Goal: Task Accomplishment & Management: Use online tool/utility

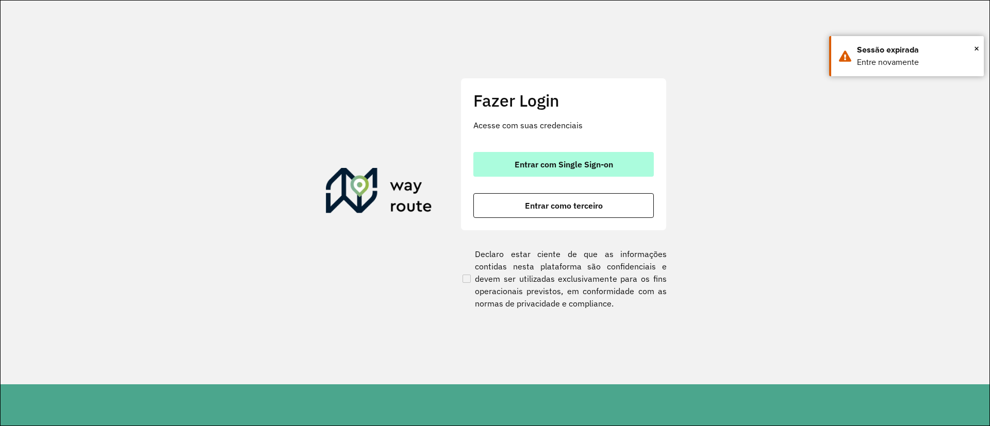
click at [613, 164] on button "Entrar com Single Sign-on" at bounding box center [563, 164] width 180 height 25
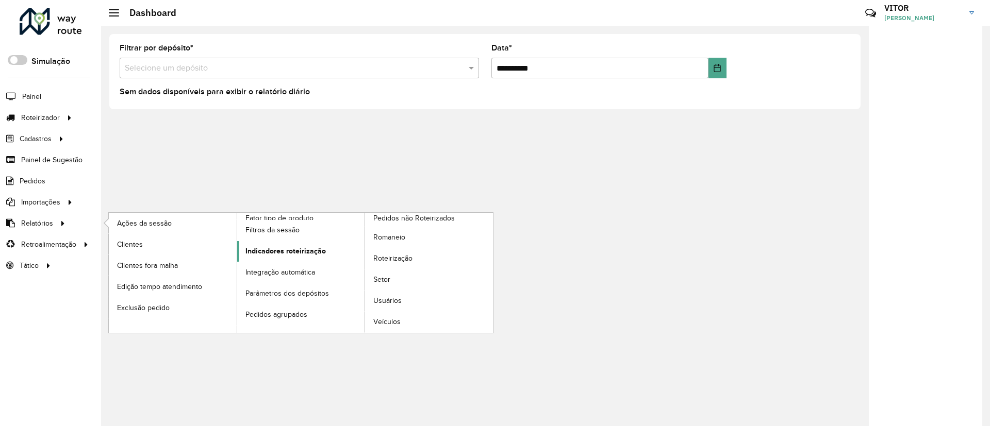
click at [307, 250] on span "Indicadores roteirização" at bounding box center [285, 251] width 80 height 11
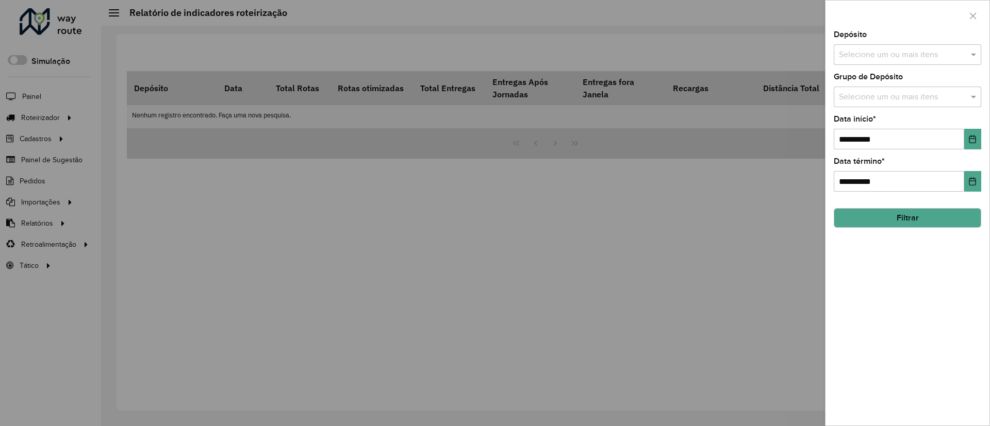
click at [953, 54] on input "text" at bounding box center [902, 55] width 132 height 12
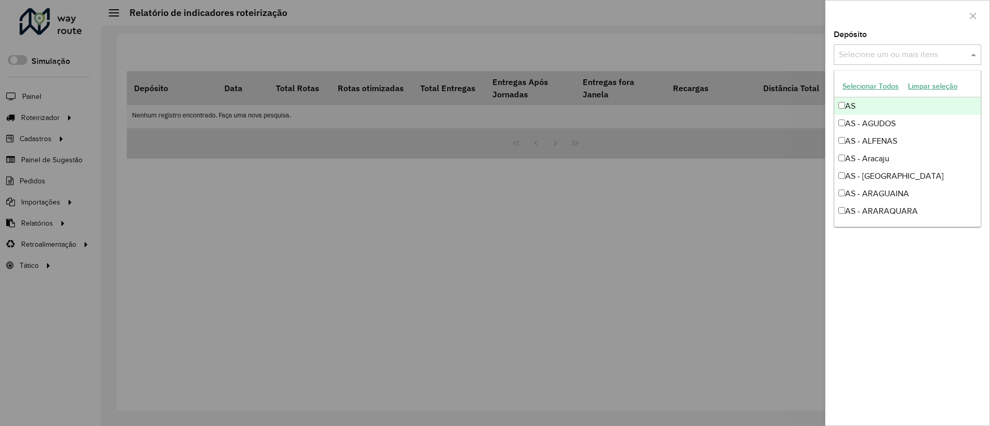
click at [886, 1] on div at bounding box center [908, 16] width 164 height 30
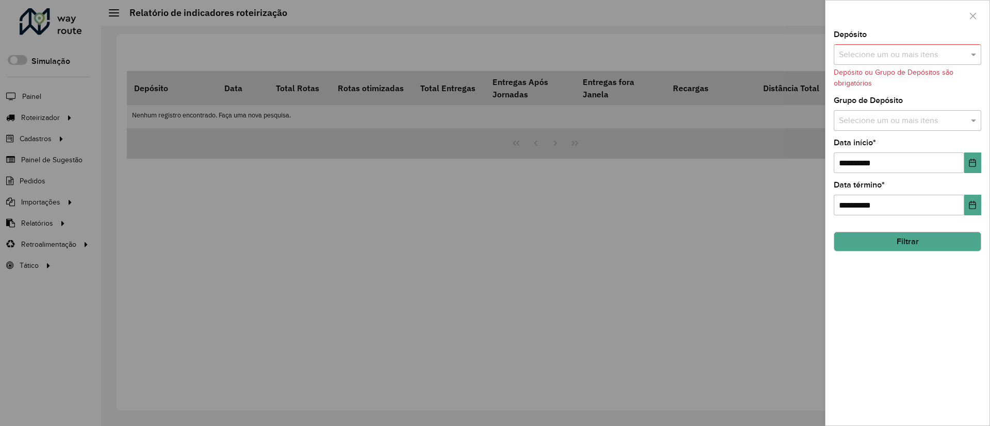
click at [893, 120] on input "text" at bounding box center [902, 121] width 132 height 12
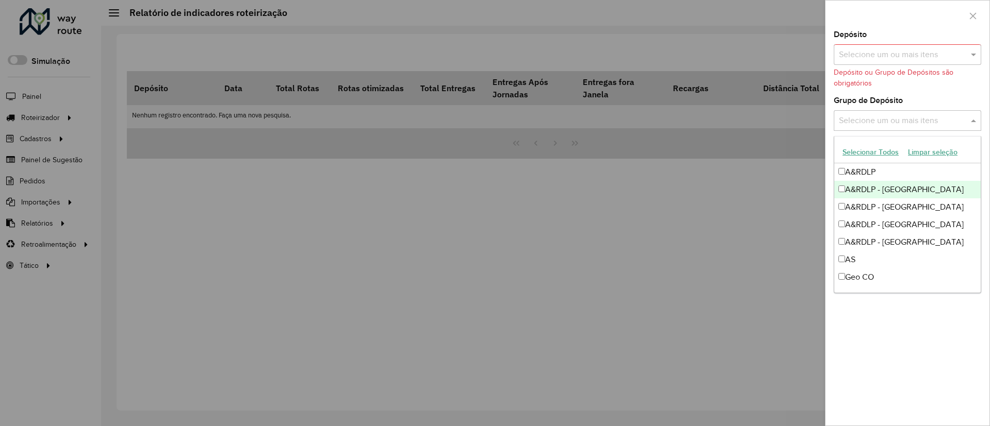
click at [876, 192] on div "A&RDLP - Argentina" at bounding box center [907, 190] width 146 height 18
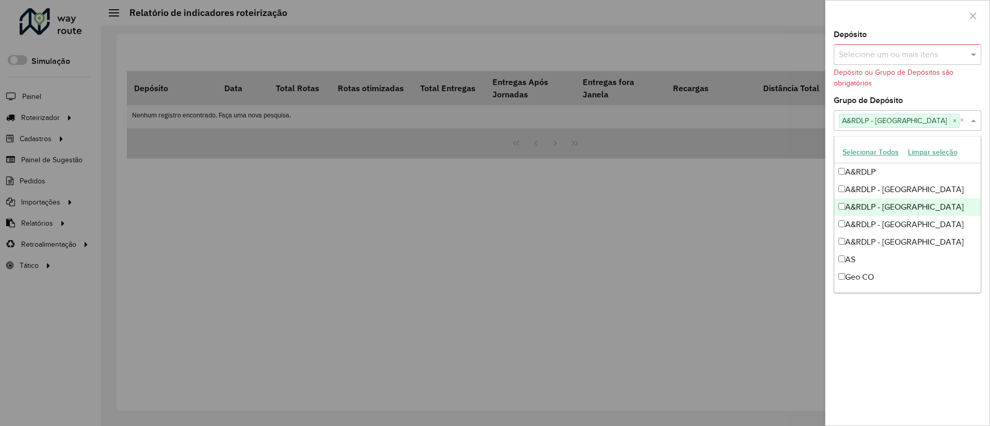
click at [883, 204] on div "A&RDLP - Bolívia" at bounding box center [907, 208] width 146 height 18
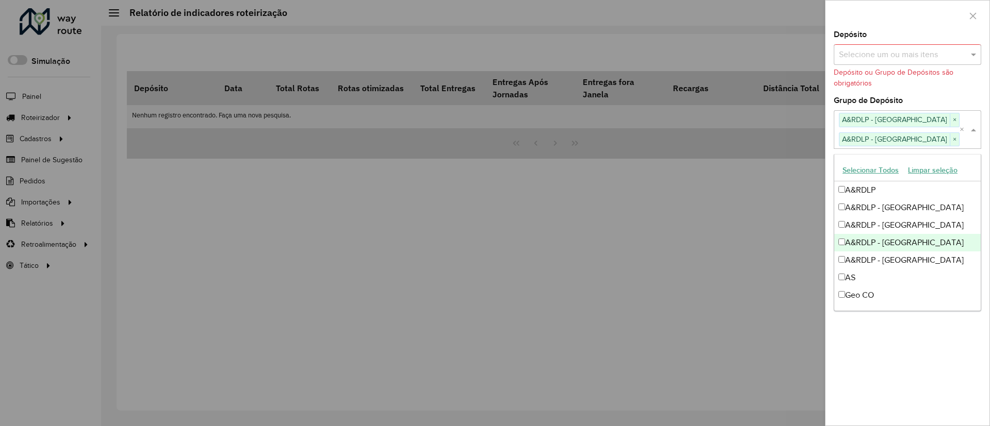
click at [899, 242] on div "A&RDLP - Paraguai" at bounding box center [907, 243] width 146 height 18
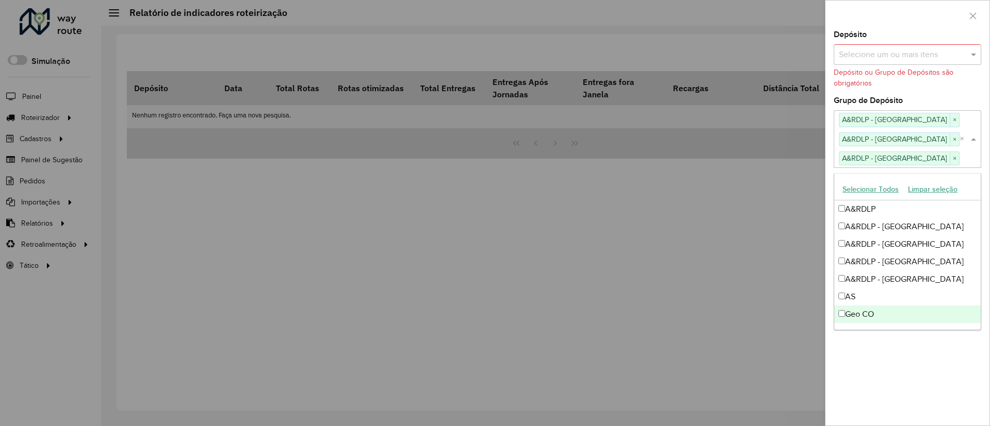
click at [927, 347] on div "**********" at bounding box center [908, 228] width 164 height 395
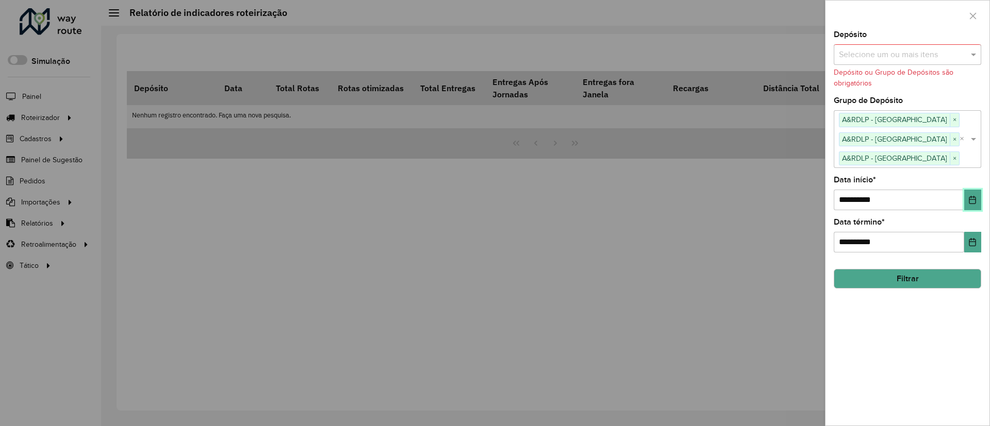
click at [970, 204] on button "Choose Date" at bounding box center [972, 200] width 17 height 21
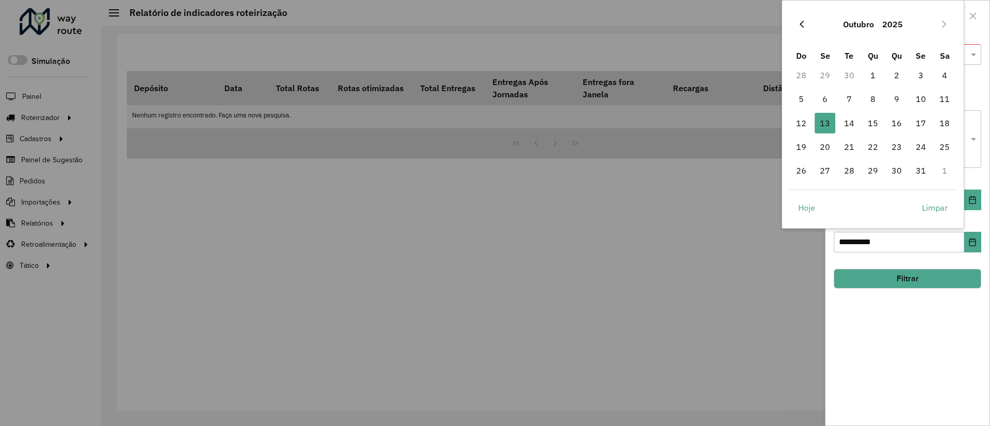
click at [805, 22] on icon "Previous Month" at bounding box center [802, 24] width 8 height 8
click at [807, 23] on button "Previous Month" at bounding box center [802, 24] width 17 height 17
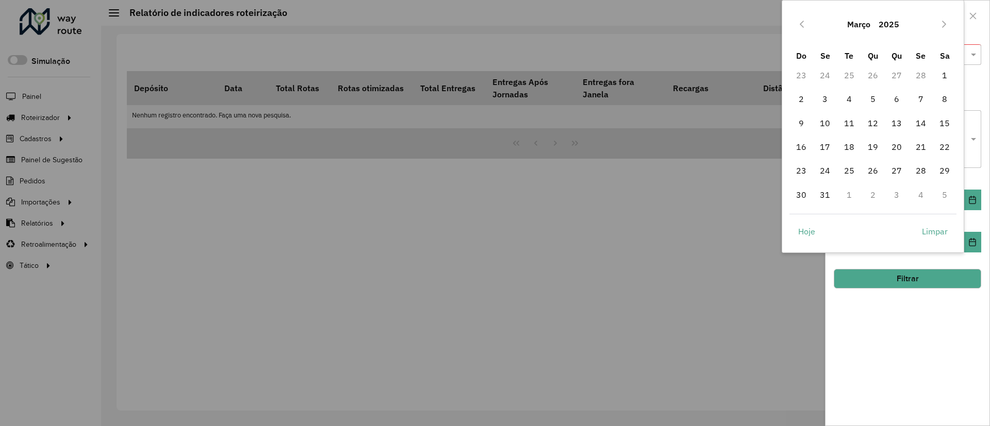
click at [807, 23] on button "Previous Month" at bounding box center [802, 24] width 17 height 17
click at [937, 29] on button "Next Month" at bounding box center [944, 24] width 17 height 17
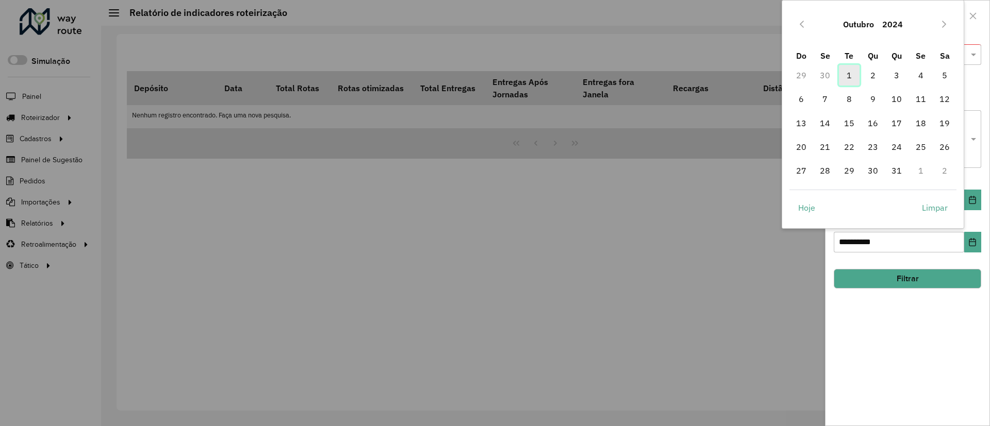
click at [848, 71] on span "1" at bounding box center [849, 75] width 21 height 21
type input "**********"
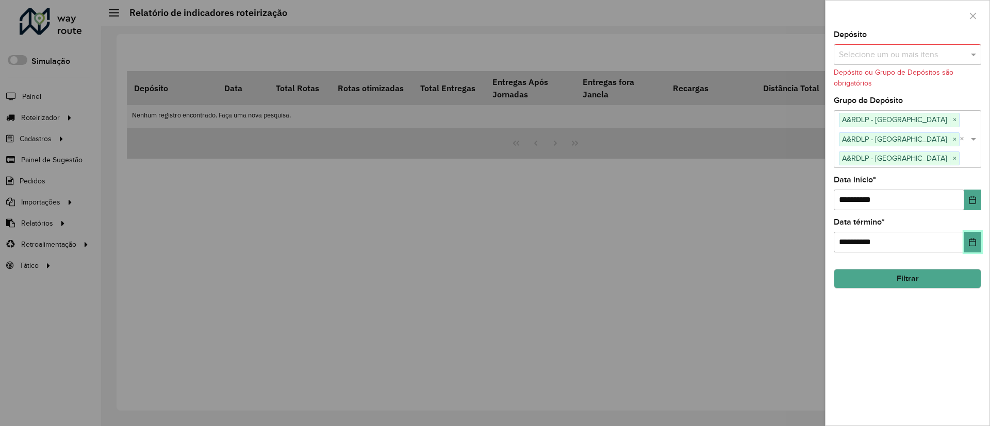
click at [976, 240] on icon "Choose Date" at bounding box center [972, 242] width 8 height 8
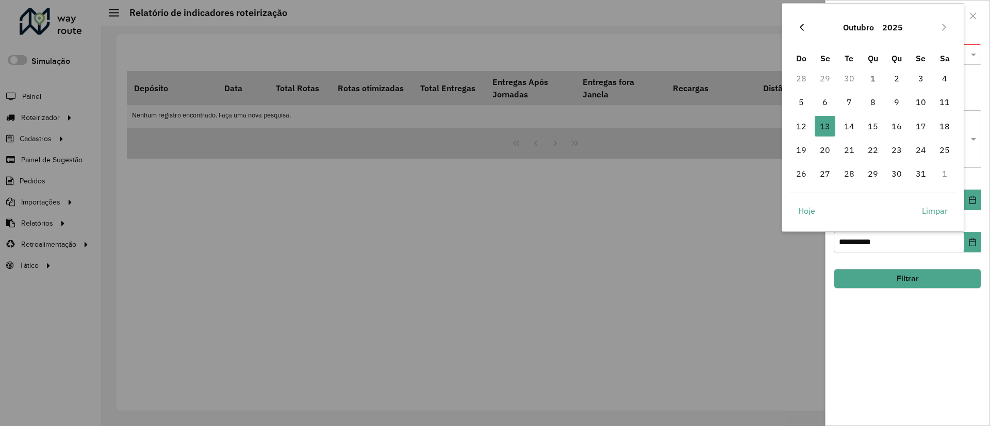
click at [805, 32] on button "Previous Month" at bounding box center [802, 27] width 17 height 17
click at [850, 171] on span "30" at bounding box center [849, 173] width 21 height 21
type input "**********"
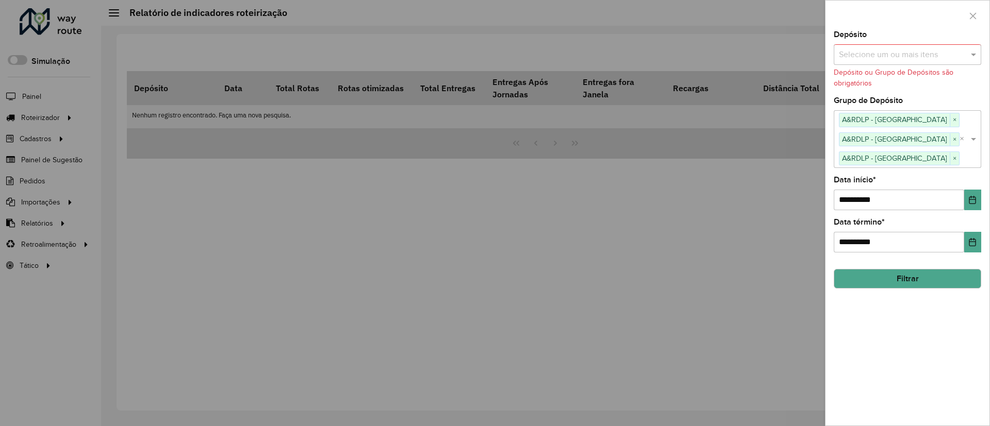
click at [911, 281] on button "Filtrar" at bounding box center [907, 279] width 147 height 20
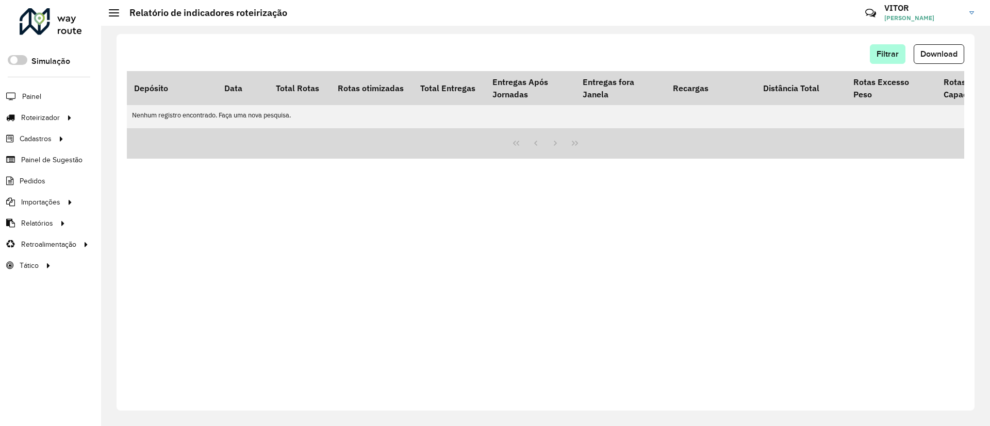
click at [870, 47] on div "Filtrar Download" at bounding box center [545, 54] width 837 height 20
click at [877, 50] on span "Filtrar" at bounding box center [888, 54] width 22 height 9
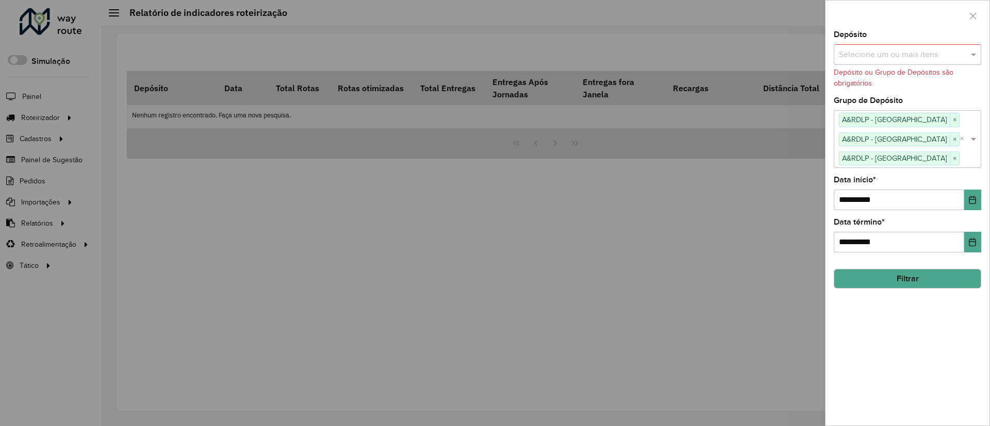
click at [907, 277] on button "Filtrar" at bounding box center [907, 279] width 147 height 20
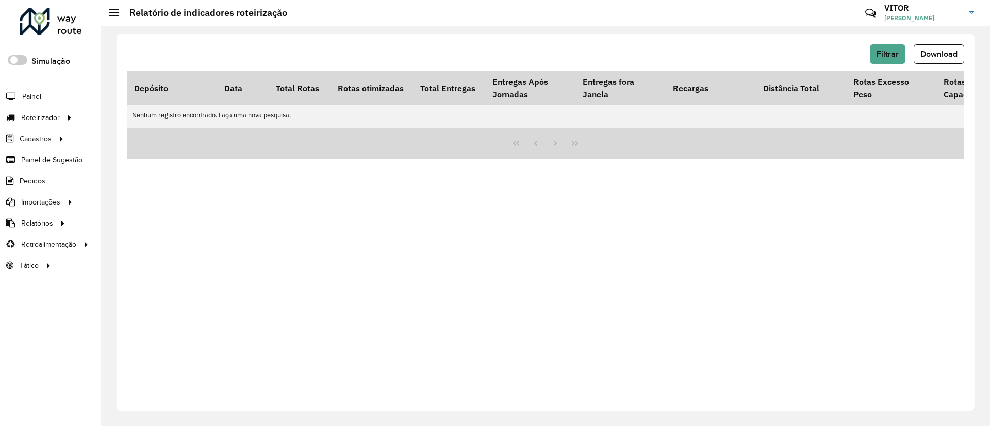
click at [24, 20] on div at bounding box center [51, 21] width 62 height 27
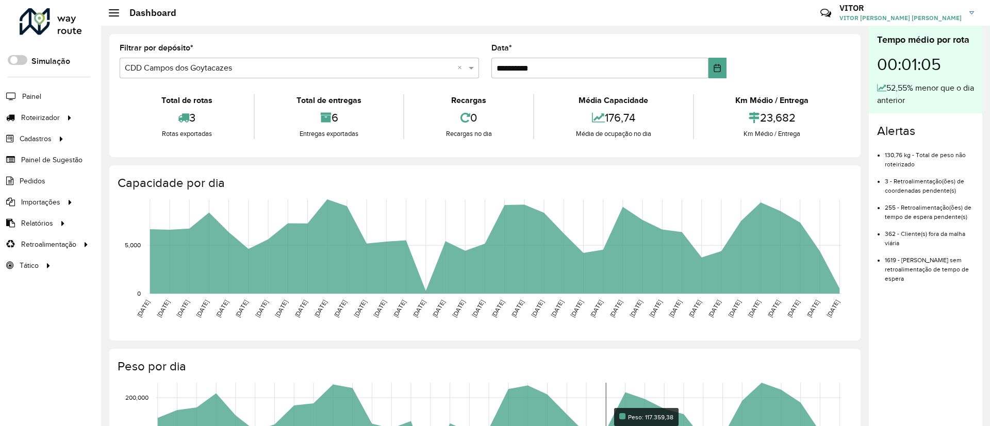
click at [611, 414] on rect at bounding box center [499, 430] width 686 height 94
click at [612, 420] on rect at bounding box center [499, 430] width 686 height 94
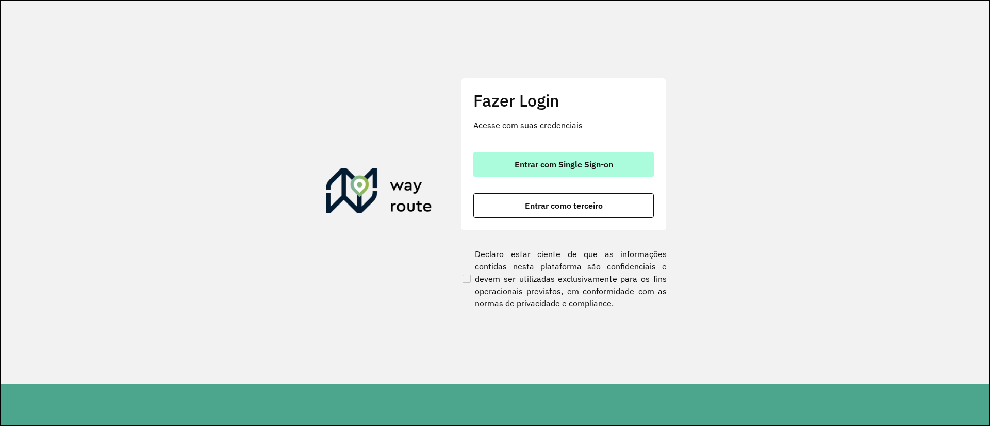
click at [522, 156] on button "Entrar com Single Sign-on" at bounding box center [563, 164] width 180 height 25
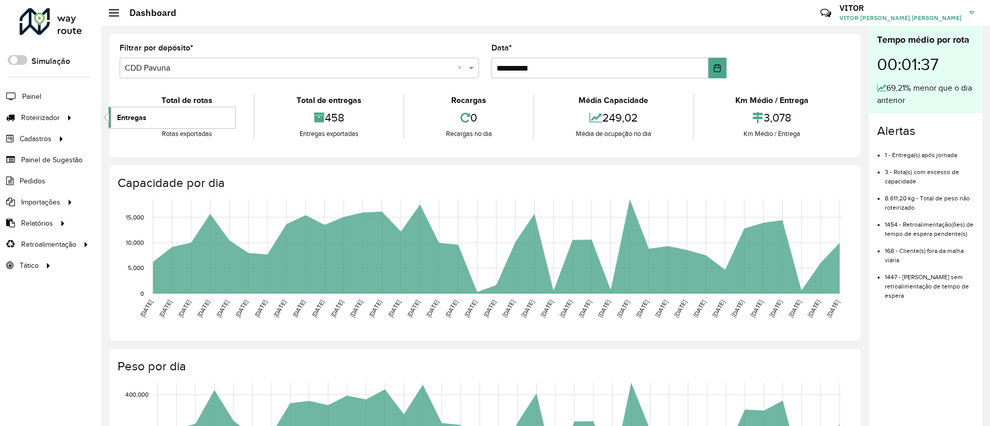
click at [145, 117] on span "Entregas" at bounding box center [131, 117] width 29 height 11
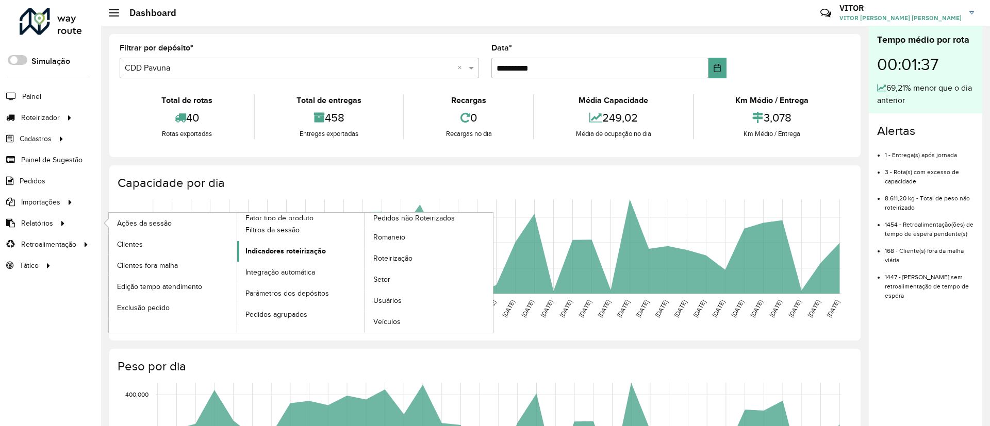
click at [340, 246] on link "Indicadores roteirização" at bounding box center [301, 251] width 128 height 21
